Goal: Task Accomplishment & Management: Use online tool/utility

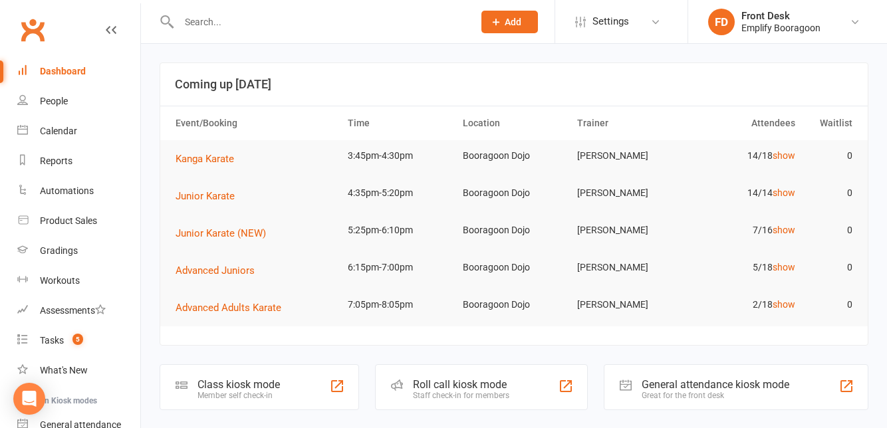
click at [261, 387] on div "Class kiosk mode" at bounding box center [239, 384] width 82 height 13
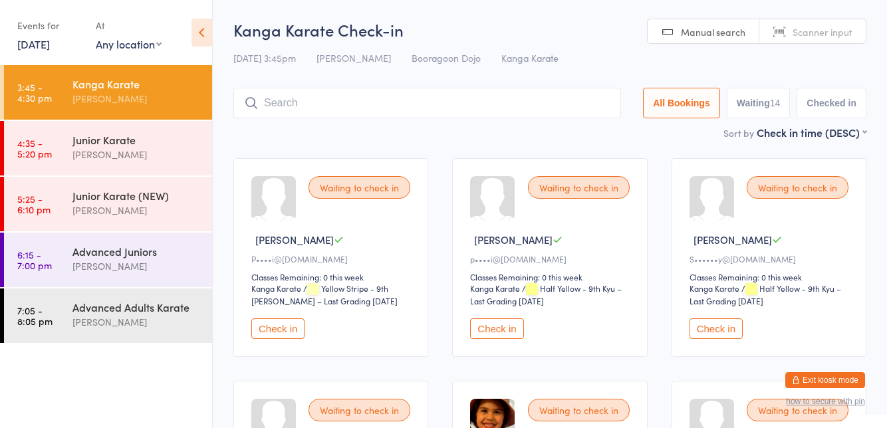
click at [723, 323] on button "Check in" at bounding box center [716, 329] width 53 height 21
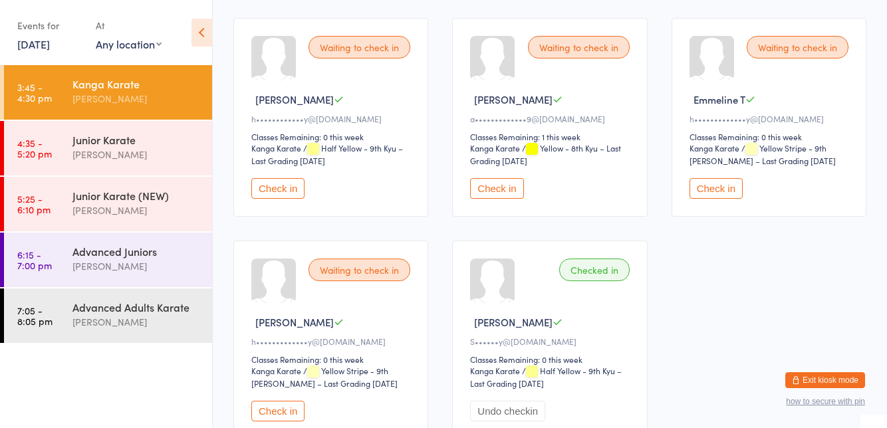
scroll to position [811, 0]
click at [289, 406] on button "Check in" at bounding box center [277, 410] width 53 height 21
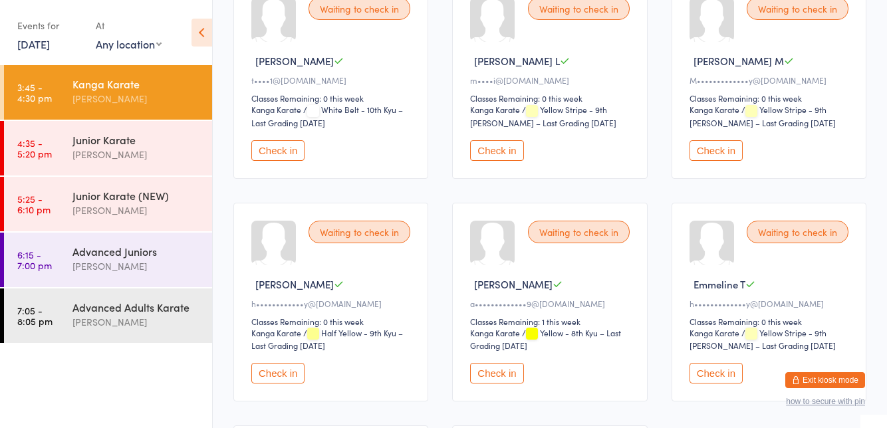
scroll to position [0, 0]
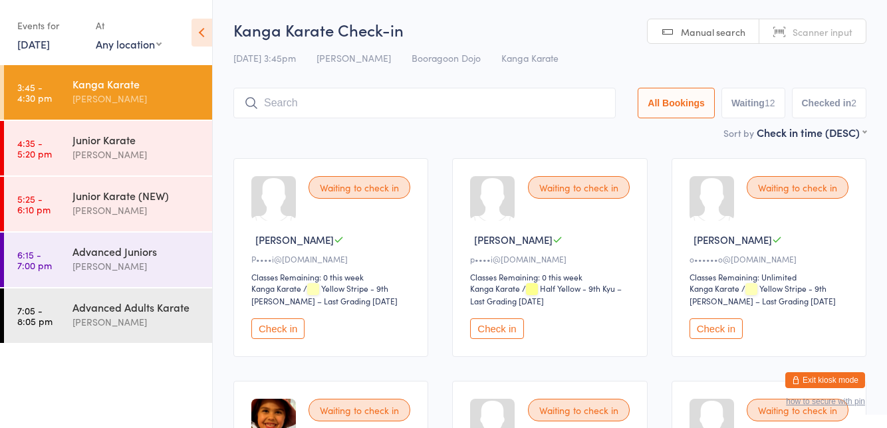
click at [724, 329] on button "Check in" at bounding box center [716, 329] width 53 height 21
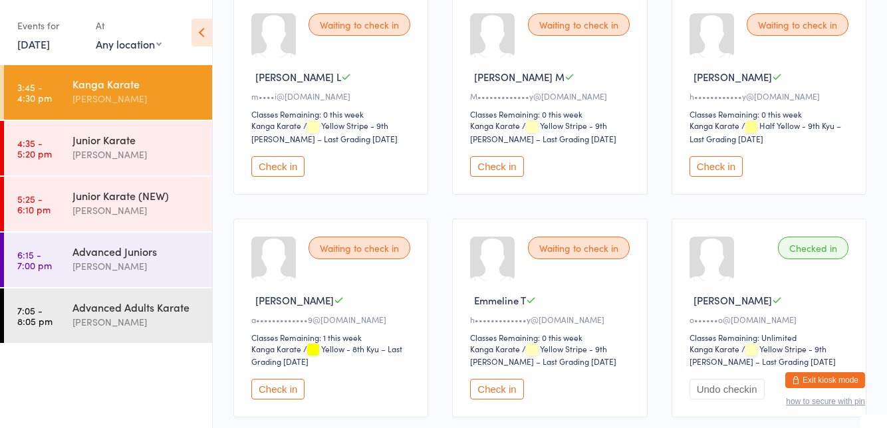
scroll to position [611, 0]
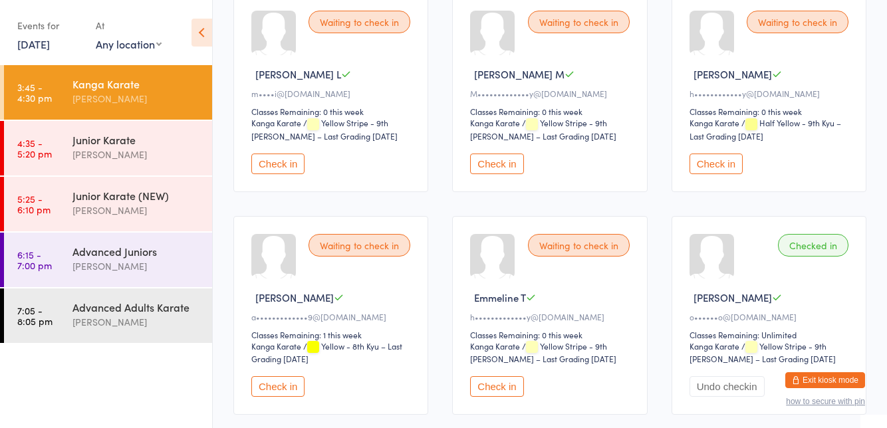
click at [281, 384] on button "Check in" at bounding box center [277, 386] width 53 height 21
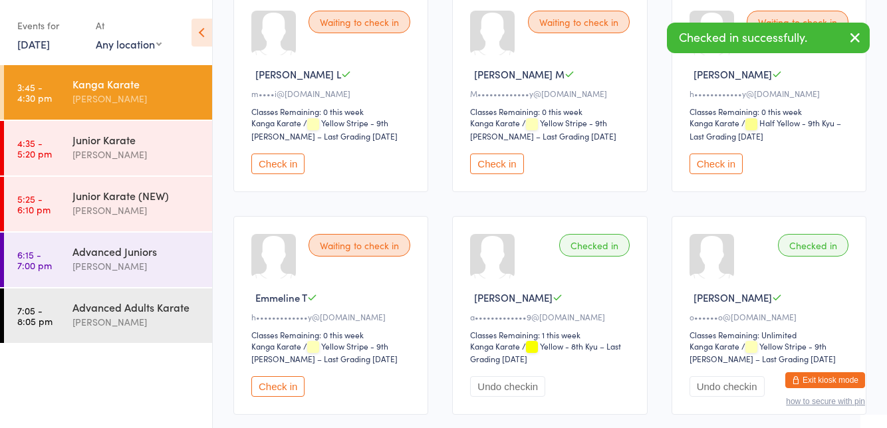
click at [125, 161] on div "[PERSON_NAME]" at bounding box center [137, 154] width 128 height 15
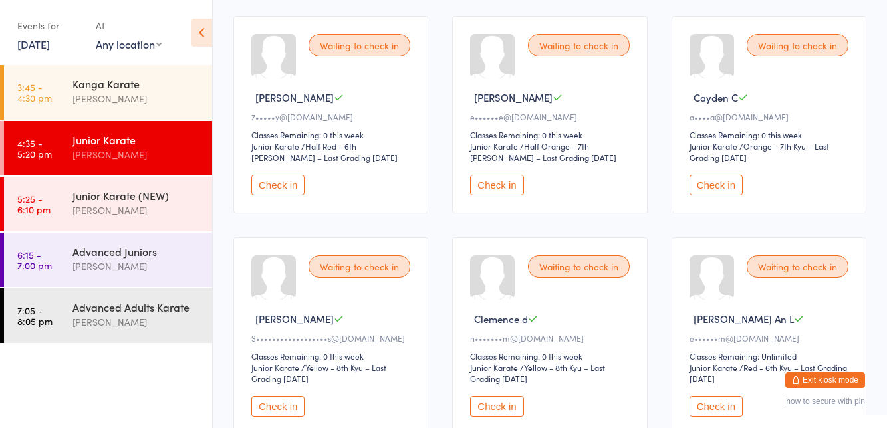
scroll to position [141, 0]
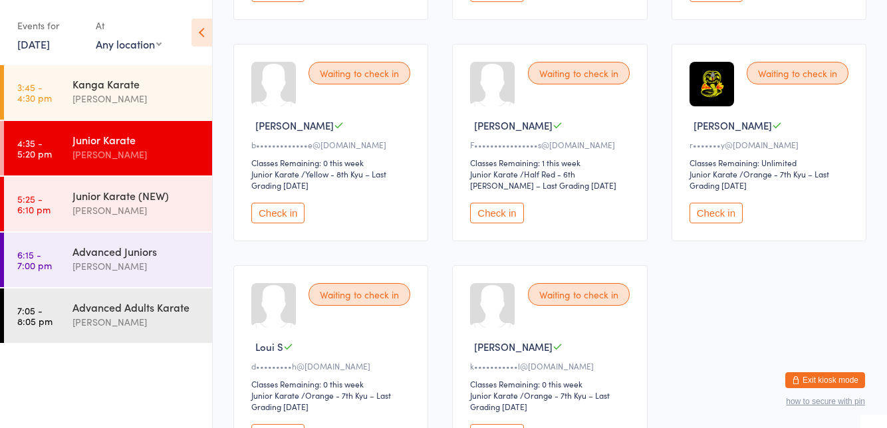
scroll to position [780, 0]
click at [90, 111] on div "Kanga Karate [PERSON_NAME]" at bounding box center [143, 91] width 140 height 53
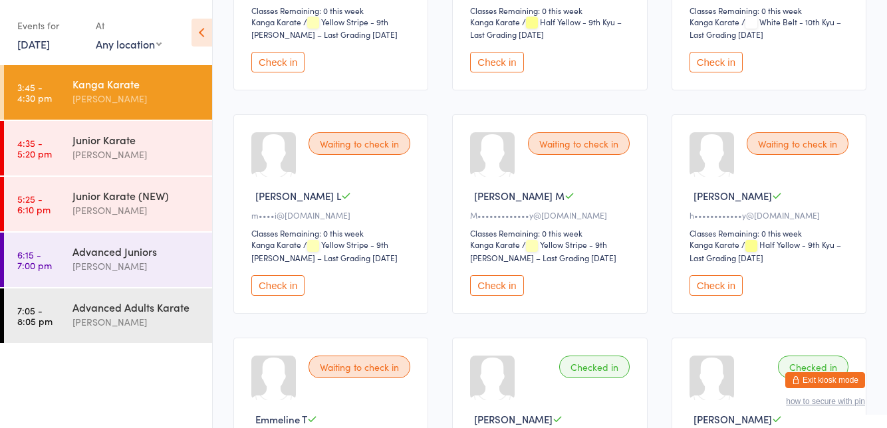
scroll to position [494, 0]
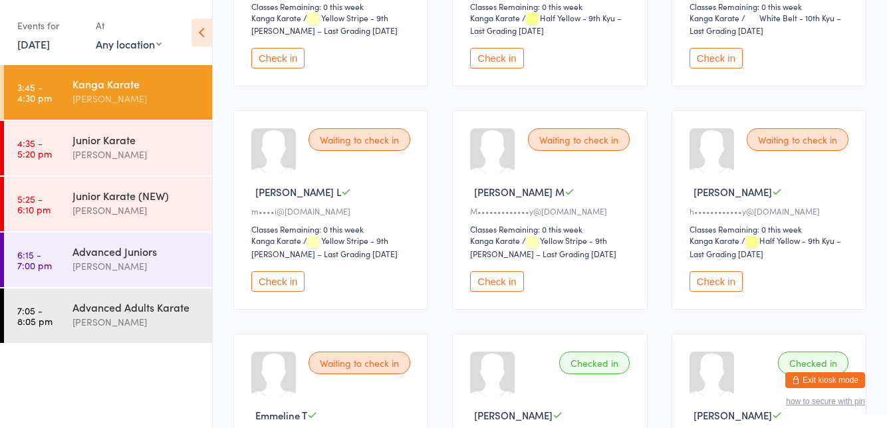
click at [333, 363] on div "Waiting to check in" at bounding box center [360, 363] width 102 height 23
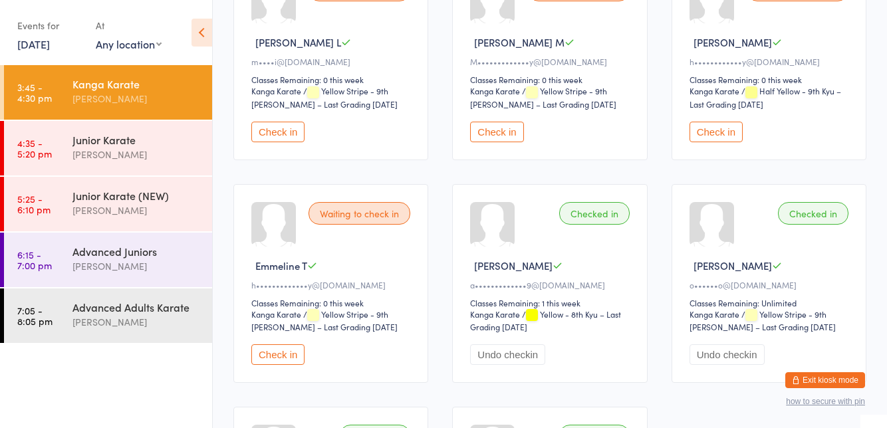
scroll to position [656, 0]
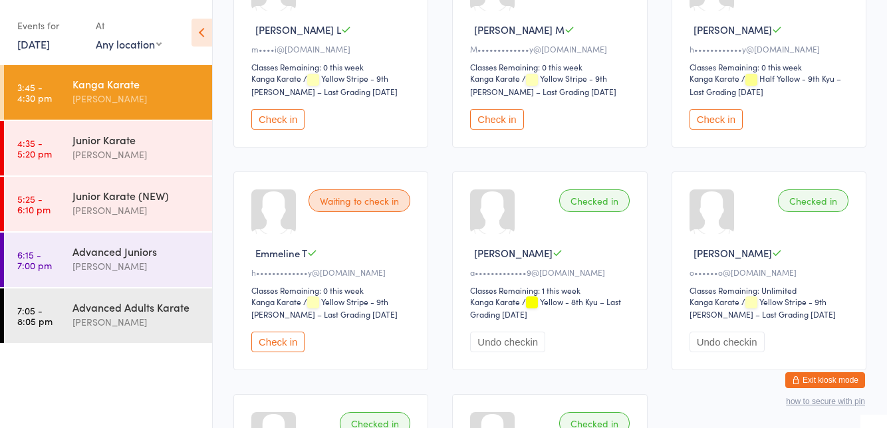
click at [358, 197] on div "Waiting to check in" at bounding box center [360, 201] width 102 height 23
click at [282, 342] on button "Check in" at bounding box center [277, 342] width 53 height 21
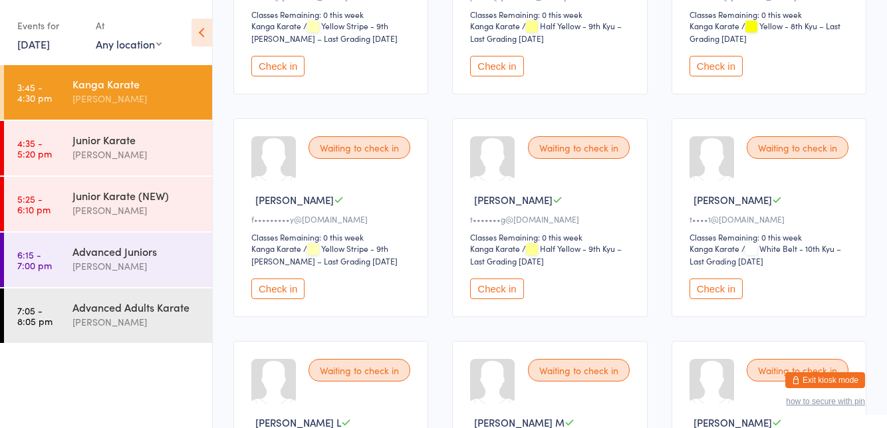
scroll to position [0, 0]
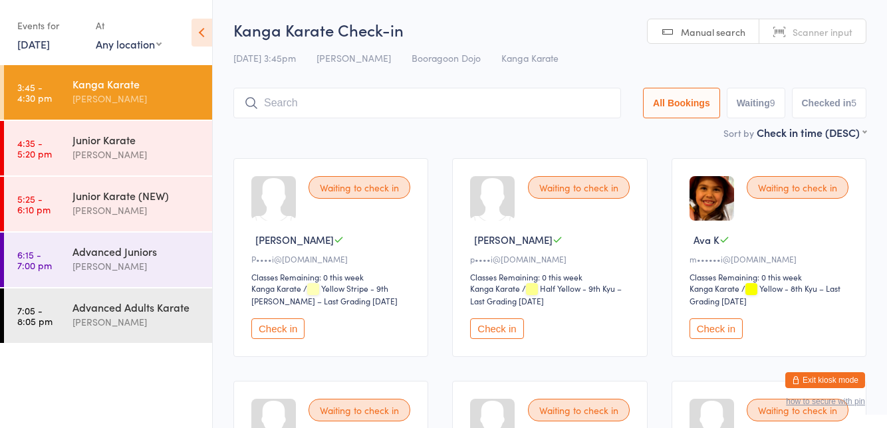
click at [706, 323] on button "Check in" at bounding box center [716, 329] width 53 height 21
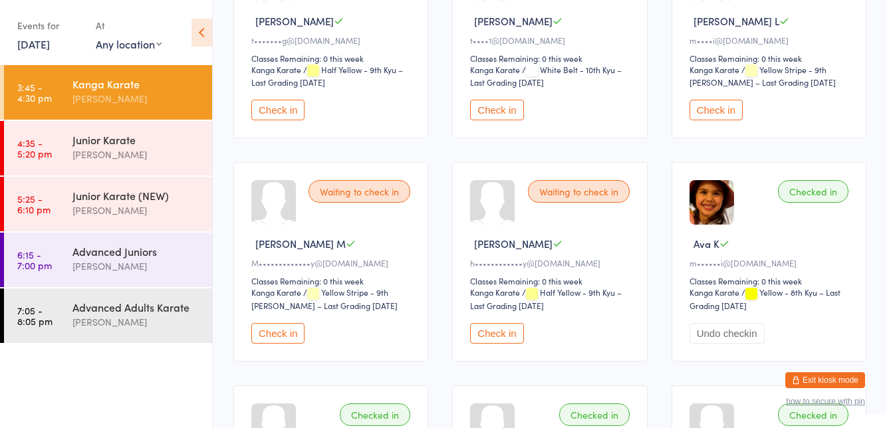
scroll to position [446, 0]
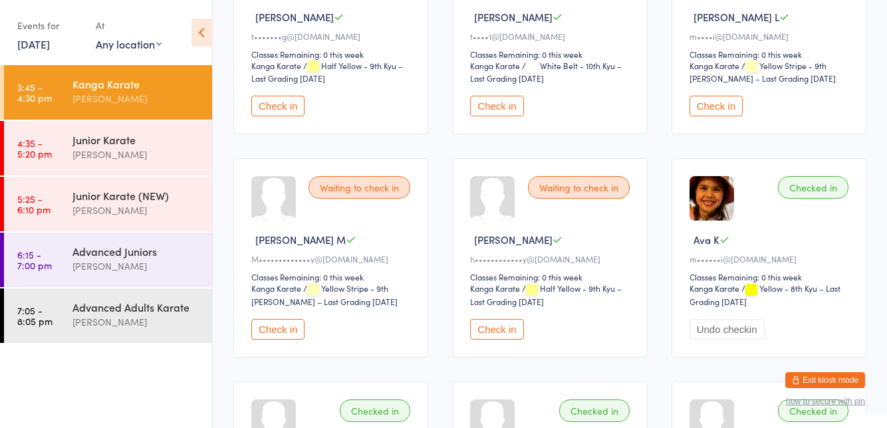
click at [294, 104] on button "Check in" at bounding box center [277, 106] width 53 height 21
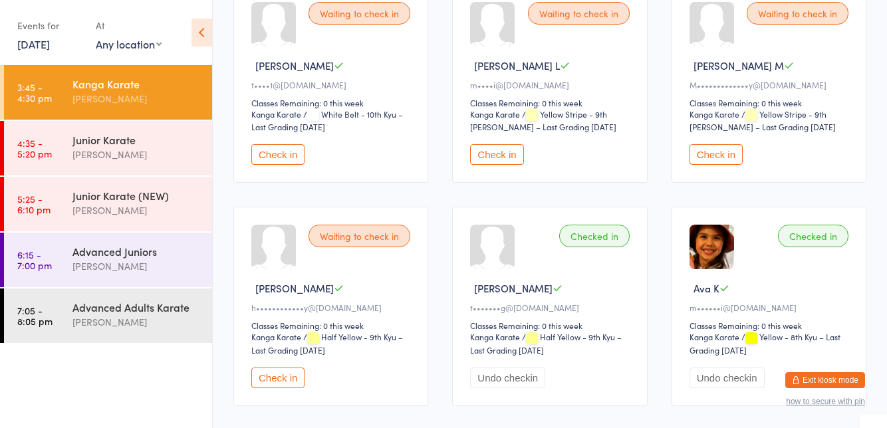
scroll to position [378, 0]
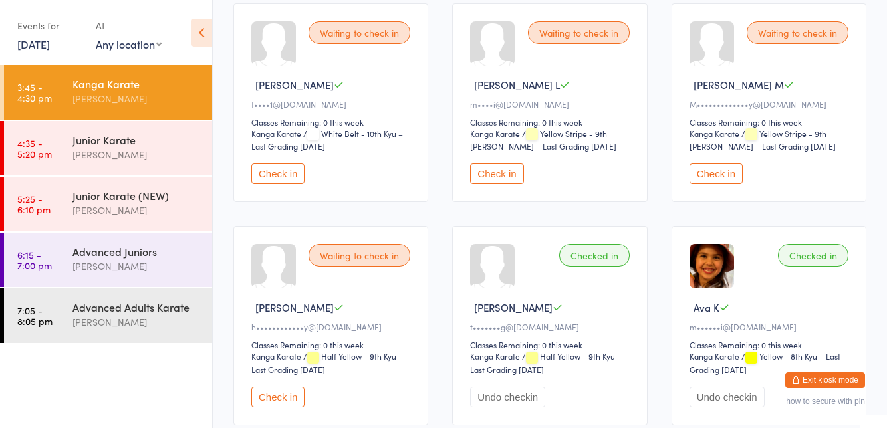
click at [290, 176] on button "Check in" at bounding box center [277, 174] width 53 height 21
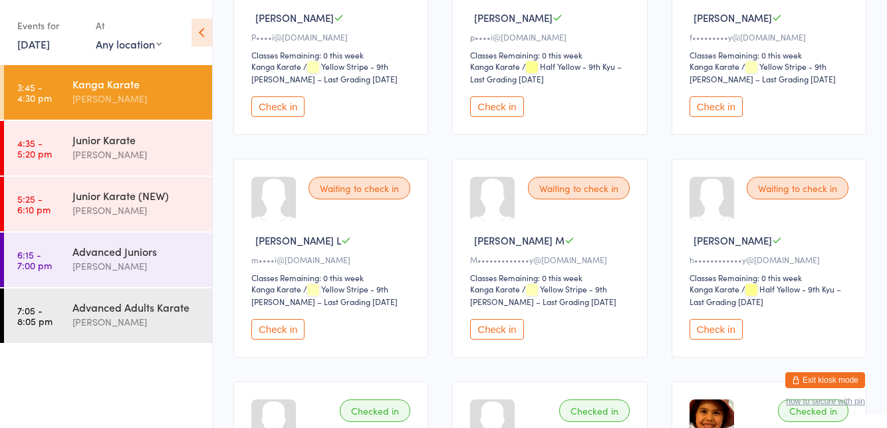
scroll to position [221, 0]
click at [486, 333] on button "Check in" at bounding box center [496, 331] width 53 height 21
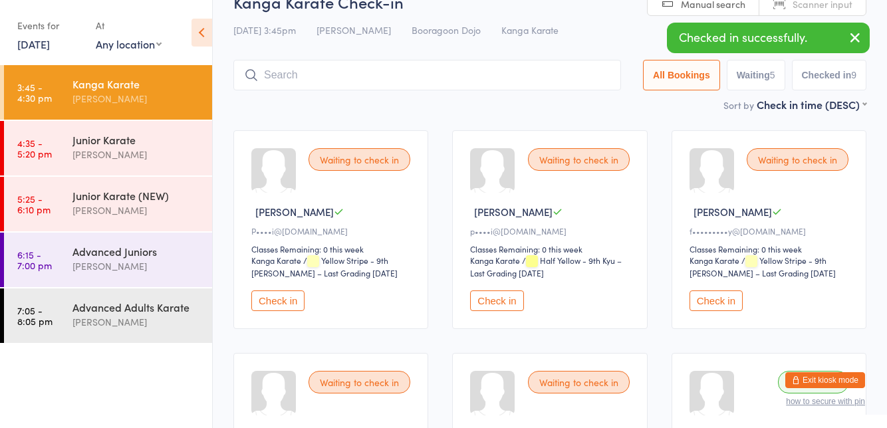
scroll to position [0, 0]
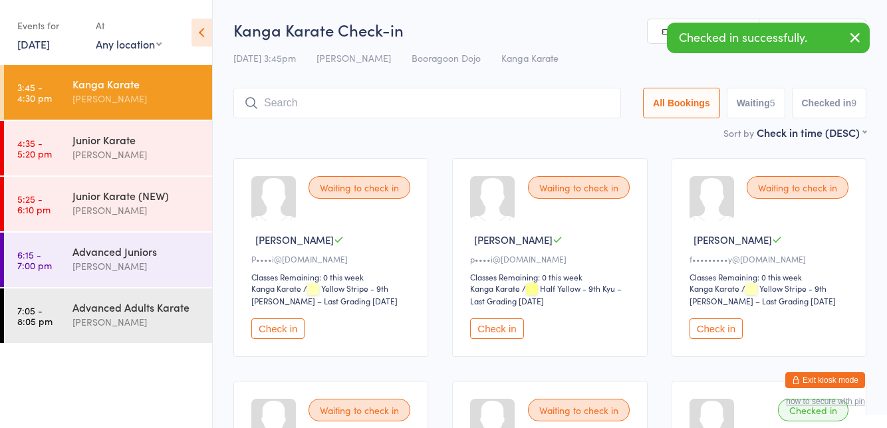
click at [718, 332] on button "Check in" at bounding box center [716, 329] width 53 height 21
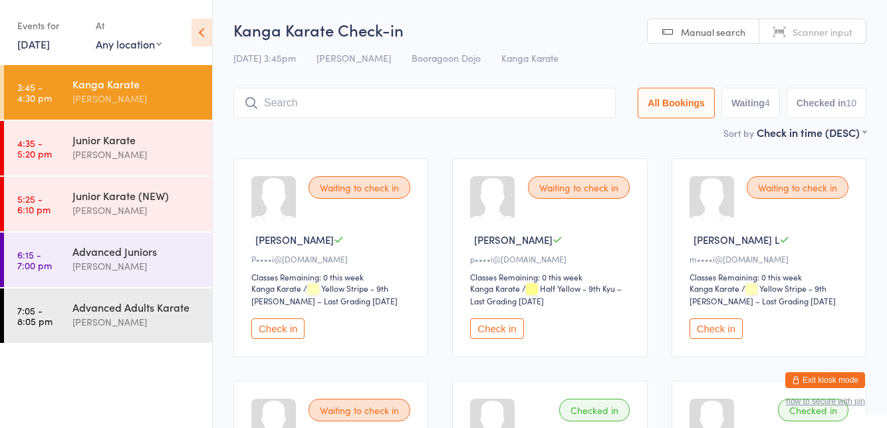
click at [803, 182] on div "Waiting to check in" at bounding box center [798, 187] width 102 height 23
click at [792, 184] on div "Waiting to check in" at bounding box center [798, 187] width 102 height 23
click at [718, 331] on button "Check in" at bounding box center [716, 329] width 53 height 21
click at [480, 329] on button "Check in" at bounding box center [496, 329] width 53 height 21
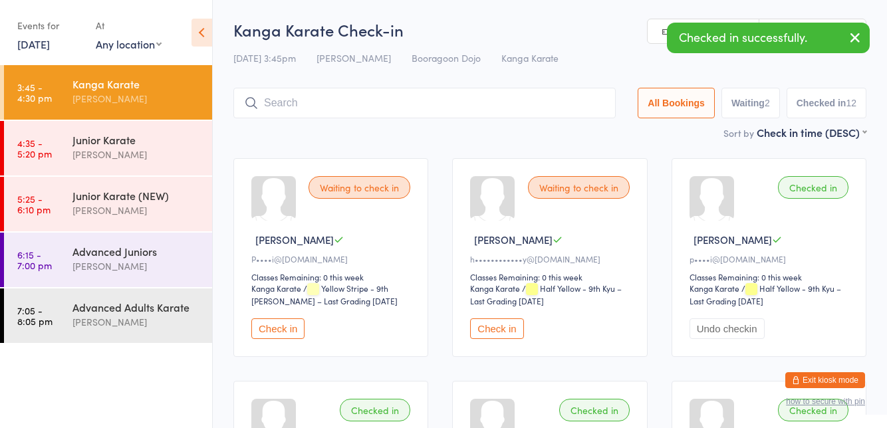
click at [293, 326] on button "Check in" at bounding box center [277, 329] width 53 height 21
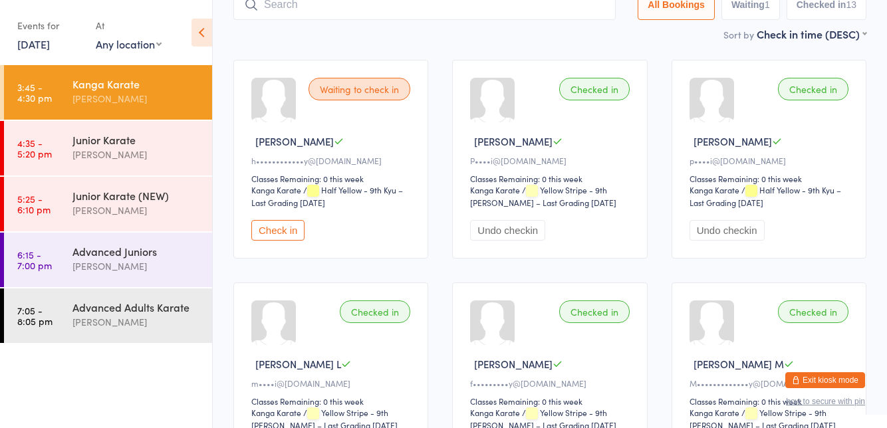
scroll to position [97, 0]
click at [273, 212] on div "Waiting to check in [PERSON_NAME] P h••••••••••••y@[DOMAIN_NAME] Classes Remain…" at bounding box center [330, 160] width 195 height 199
click at [268, 234] on button "Check in" at bounding box center [277, 231] width 53 height 21
